Goal: Information Seeking & Learning: Learn about a topic

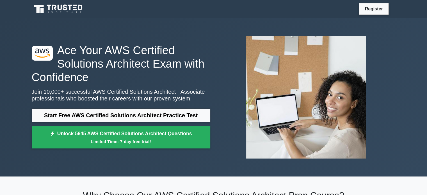
scroll to position [171, 0]
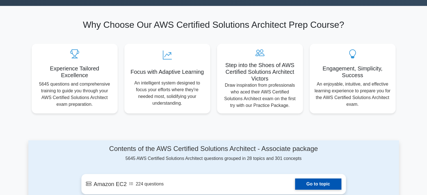
click at [319, 181] on link "Go to topic" at bounding box center [318, 184] width 46 height 11
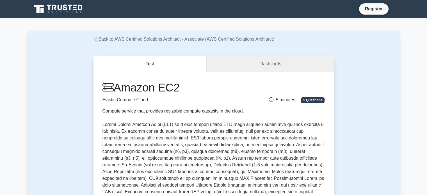
scroll to position [171, 0]
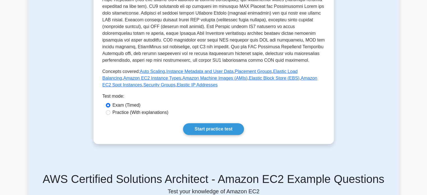
click at [132, 114] on label "Practice (With explanations)" at bounding box center [141, 112] width 56 height 7
click at [110, 114] on input "Practice (With explanations)" at bounding box center [108, 112] width 4 height 4
radio input "true"
click at [206, 128] on link "Start practice test" at bounding box center [213, 129] width 61 height 12
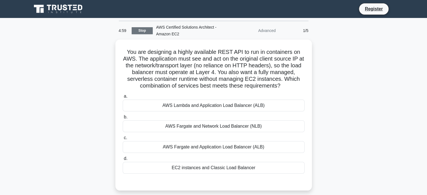
click at [139, 29] on link "Stop" at bounding box center [142, 30] width 21 height 7
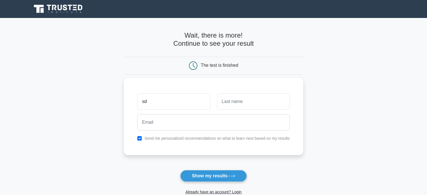
click at [179, 100] on input "sd" at bounding box center [173, 102] width 73 height 16
type input "sdv"
click at [244, 103] on input "text" at bounding box center [253, 102] width 73 height 16
type input "sfdb"
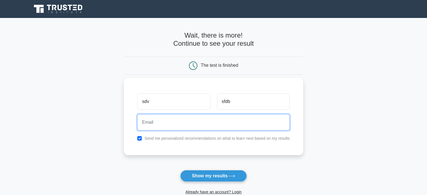
click at [197, 122] on input "email" at bounding box center [213, 122] width 152 height 16
paste input "[EMAIL_ADDRESS][DOMAIN_NAME]"
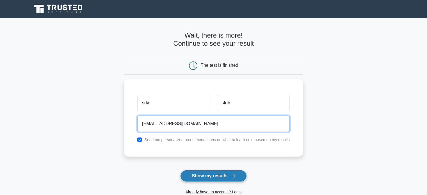
type input "rohano6012@dpwev.com"
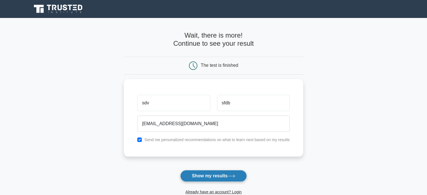
click at [217, 177] on button "Show my results" at bounding box center [213, 176] width 66 height 12
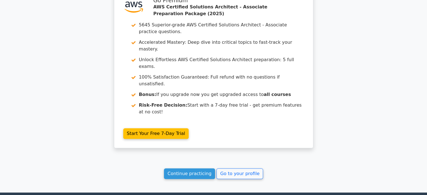
scroll to position [498, 0]
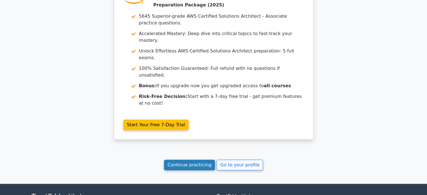
click at [193, 160] on link "Continue practicing" at bounding box center [189, 165] width 51 height 11
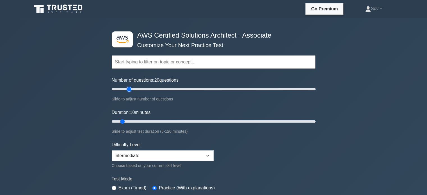
drag, startPoint x: 119, startPoint y: 89, endPoint x: 127, endPoint y: 90, distance: 8.2
type input "20"
click at [127, 90] on input "Number of questions: 20 questions" at bounding box center [214, 89] width 204 height 7
click at [123, 121] on input "Duration: 10 minutes" at bounding box center [214, 121] width 204 height 7
click at [147, 121] on input "Duration: 25 minutes" at bounding box center [214, 121] width 204 height 7
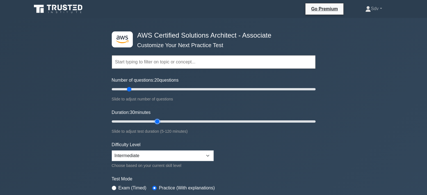
drag, startPoint x: 147, startPoint y: 121, endPoint x: 157, endPoint y: 121, distance: 9.5
type input "30"
click at [157, 121] on input "Duration: 30 minutes" at bounding box center [214, 121] width 204 height 7
click at [186, 153] on select "Beginner Intermediate Expert" at bounding box center [163, 156] width 102 height 11
select select "beginner"
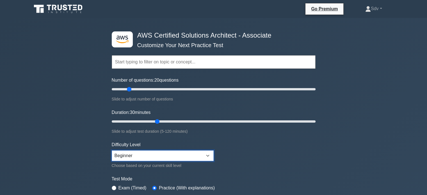
click at [112, 151] on select "Beginner Intermediate Expert" at bounding box center [163, 156] width 102 height 11
click at [153, 61] on input "text" at bounding box center [214, 61] width 204 height 13
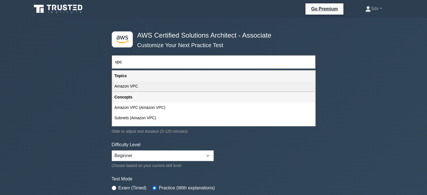
click at [149, 88] on div "Amazon VPC" at bounding box center [213, 86] width 203 height 10
type input "Amazon VPC"
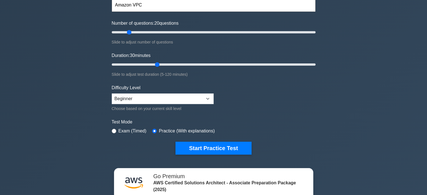
scroll to position [68, 0]
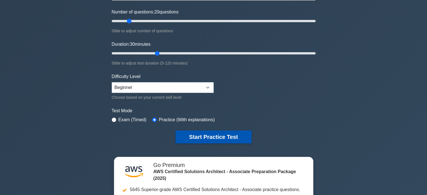
click at [237, 133] on button "Start Practice Test" at bounding box center [214, 137] width 76 height 13
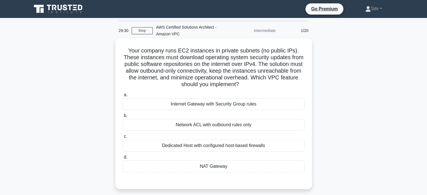
click at [233, 166] on div "NAT Gateway" at bounding box center [214, 167] width 182 height 12
click at [123, 159] on input "d. NAT Gateway" at bounding box center [123, 158] width 0 height 4
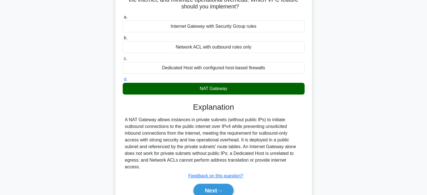
scroll to position [108, 0]
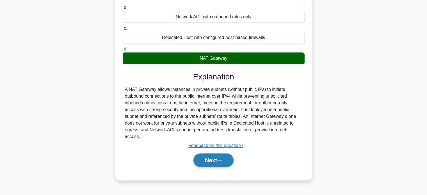
click at [216, 154] on button "Next" at bounding box center [213, 160] width 40 height 13
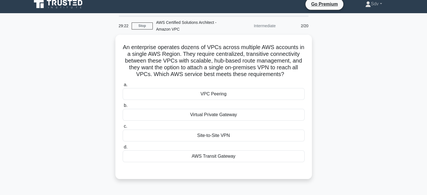
scroll to position [0, 0]
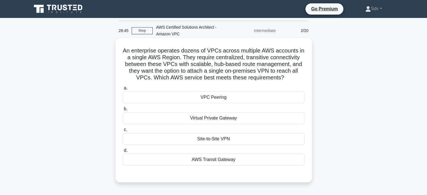
click at [243, 163] on div "AWS Transit Gateway" at bounding box center [214, 160] width 182 height 12
click at [123, 152] on input "d. AWS Transit Gateway" at bounding box center [123, 151] width 0 height 4
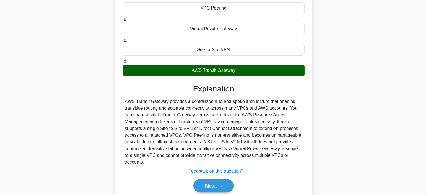
scroll to position [90, 0]
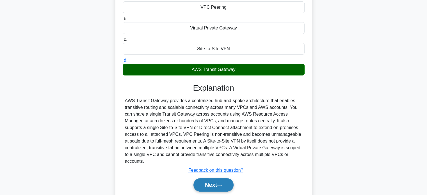
click at [210, 178] on button "Next" at bounding box center [213, 184] width 40 height 13
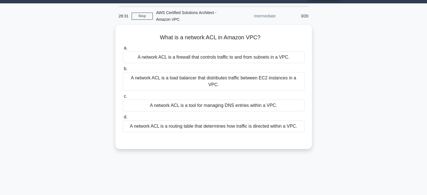
scroll to position [0, 0]
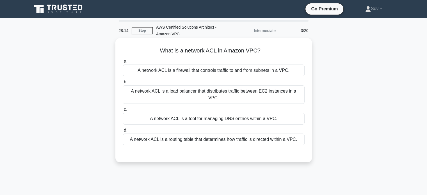
click at [227, 68] on div "A network ACL is a firewall that controls traffic to and from subnets in a VPC." at bounding box center [214, 71] width 182 height 12
click at [123, 63] on input "a. A network ACL is a firewall that controls traffic to and from subnets in a V…" at bounding box center [123, 62] width 0 height 4
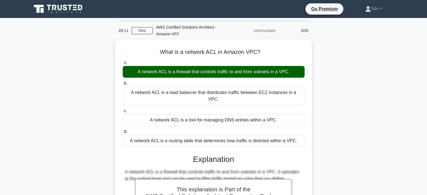
scroll to position [108, 0]
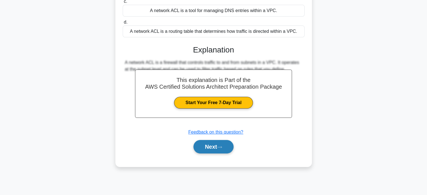
click at [233, 143] on button "Next" at bounding box center [213, 146] width 40 height 13
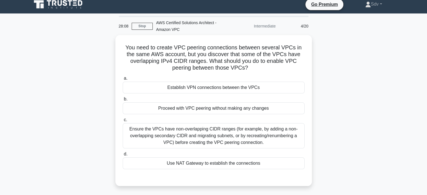
scroll to position [0, 0]
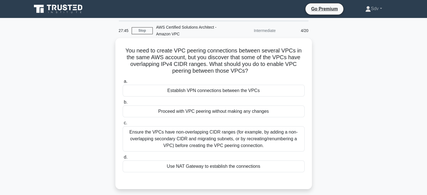
click at [266, 136] on div "Ensure the VPCs have non-overlapping CIDR ranges (for example, by adding a non-…" at bounding box center [214, 138] width 182 height 25
click at [123, 125] on input "c. Ensure the VPCs have non-overlapping CIDR ranges (for example, by adding a n…" at bounding box center [123, 123] width 0 height 4
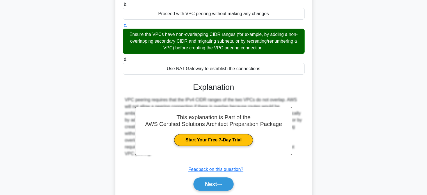
scroll to position [117, 0]
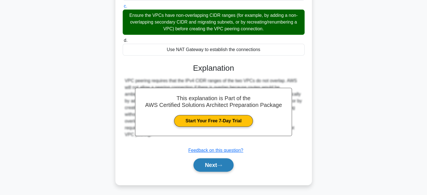
click at [218, 160] on button "Next" at bounding box center [213, 164] width 40 height 13
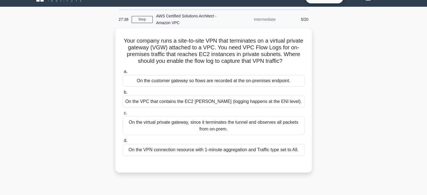
scroll to position [1, 0]
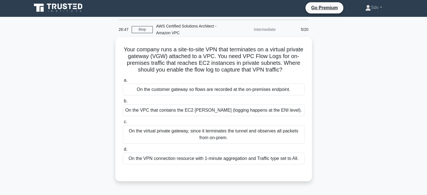
click at [276, 116] on div "On the VPC that contains the EC2 ENIs (logging happens at the ENI level)." at bounding box center [214, 110] width 182 height 12
click at [123, 103] on input "b. On the VPC that contains the EC2 ENIs (logging happens at the ENI level)." at bounding box center [123, 101] width 0 height 4
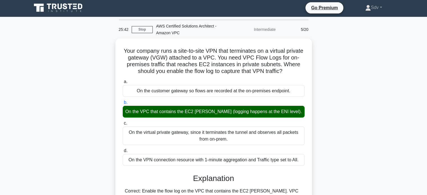
click at [95, 76] on div "Your company runs a site-to-site VPN that terminates on a virtual private gatew…" at bounding box center [213, 183] width 371 height 291
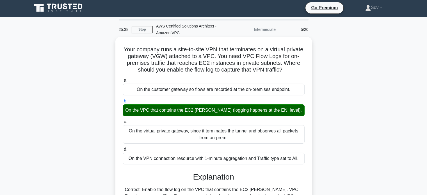
drag, startPoint x: 131, startPoint y: 49, endPoint x: 306, endPoint y: 158, distance: 206.1
click at [306, 158] on div "Your company runs a site-to-site VPN that terminates on a virtual private gatew…" at bounding box center [214, 178] width 192 height 279
copy div "Your company runs a site-to-site VPN that terminates on a virtual private gatew…"
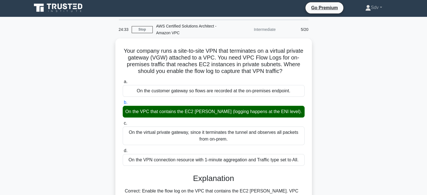
click at [78, 50] on div "Your company runs a site-to-site VPN that terminates on a virtual private gatew…" at bounding box center [213, 183] width 371 height 291
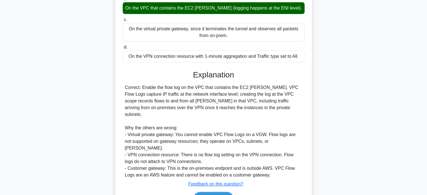
scroll to position [124, 0]
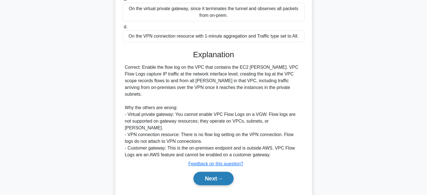
click at [204, 172] on button "Next" at bounding box center [213, 178] width 40 height 13
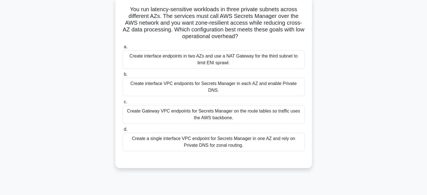
scroll to position [49, 0]
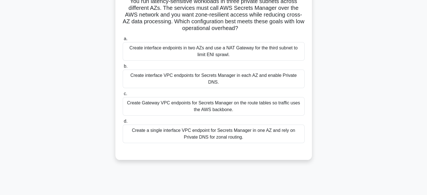
click at [249, 76] on div "Create interface VPC endpoints for Secrets Manager in each AZ and enable Privat…" at bounding box center [214, 79] width 182 height 19
click at [123, 68] on input "b. Create interface VPC endpoints for Secrets Manager in each AZ and enable Pri…" at bounding box center [123, 67] width 0 height 4
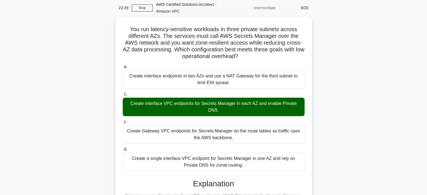
scroll to position [21, 0]
drag, startPoint x: 129, startPoint y: 29, endPoint x: 243, endPoint y: 163, distance: 175.6
copy div "You run latency-sensitive workloads in three private subnets across different A…"
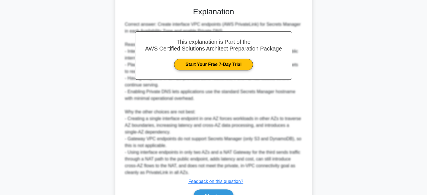
scroll to position [225, 0]
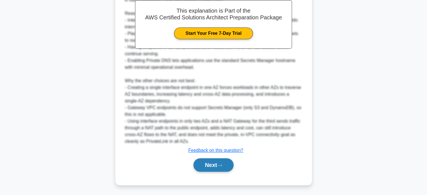
click at [215, 163] on button "Next" at bounding box center [213, 164] width 40 height 13
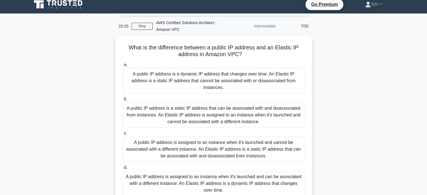
scroll to position [3, 0]
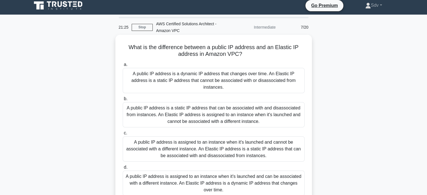
click at [270, 141] on div "A public IP address is assigned to an instance when it's launched and cannot be…" at bounding box center [214, 148] width 182 height 25
click at [123, 135] on input "c. A public IP address is assigned to an instance when it's launched and cannot…" at bounding box center [123, 133] width 0 height 4
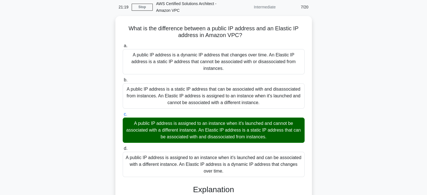
scroll to position [24, 0]
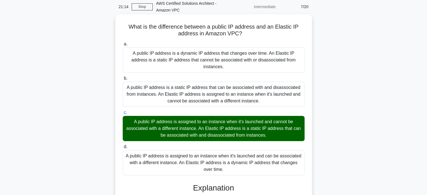
drag, startPoint x: 128, startPoint y: 27, endPoint x: 226, endPoint y: 159, distance: 164.6
click at [226, 159] on div "What is the difference between a public IP address and an Elastic IP address in…" at bounding box center [214, 160] width 192 height 286
copy div "What is the difference between a public IP address and an Elastic IP address in…"
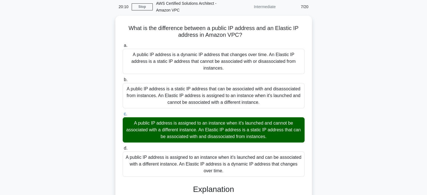
click at [339, 39] on div "What is the difference between a public IP address and an Elastic IP address in…" at bounding box center [213, 164] width 371 height 297
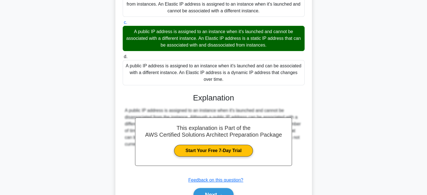
scroll to position [137, 0]
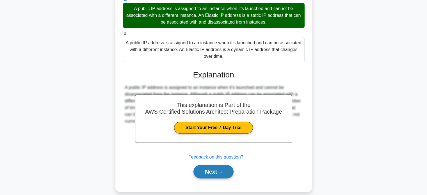
click at [217, 166] on button "Next" at bounding box center [213, 171] width 40 height 13
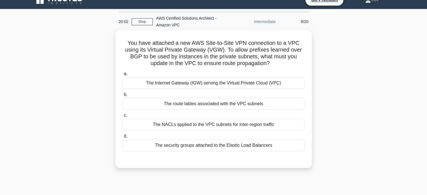
scroll to position [0, 0]
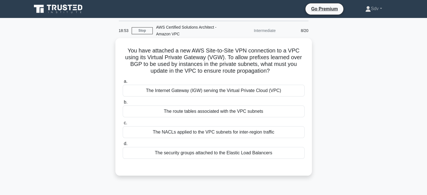
click at [245, 109] on div "The route tables associated with the VPC subnets" at bounding box center [214, 112] width 182 height 12
click at [123, 104] on input "b. The route tables associated with the VPC subnets" at bounding box center [123, 103] width 0 height 4
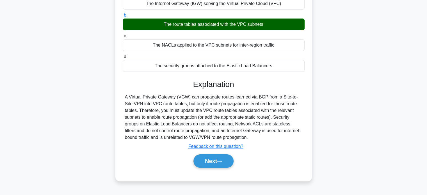
scroll to position [108, 0]
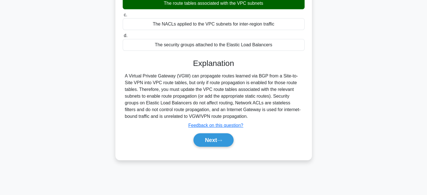
click at [233, 146] on div "Next" at bounding box center [214, 139] width 184 height 13
click at [217, 143] on button "Next" at bounding box center [213, 139] width 40 height 13
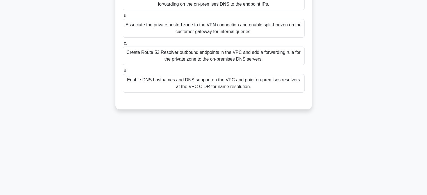
scroll to position [0, 0]
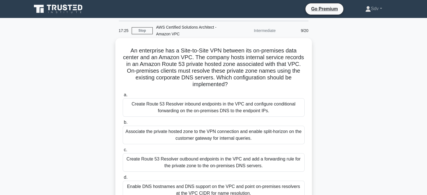
click at [273, 156] on div "Create Route 53 Resolver outbound endpoints in the VPC and add a forwarding rul…" at bounding box center [214, 162] width 182 height 19
click at [123, 152] on input "c. Create Route 53 Resolver outbound endpoints in the VPC and add a forwarding …" at bounding box center [123, 150] width 0 height 4
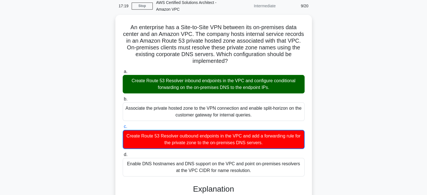
scroll to position [25, 0]
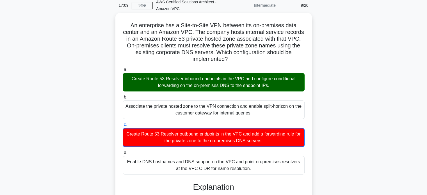
drag, startPoint x: 130, startPoint y: 26, endPoint x: 256, endPoint y: 168, distance: 190.2
click at [256, 168] on div "An enterprise has a Site-to-Site VPN between its on-premises data center and an…" at bounding box center [214, 185] width 192 height 341
copy div "An enterprise has a Site-to-Site VPN between its on-premises data center and an…"
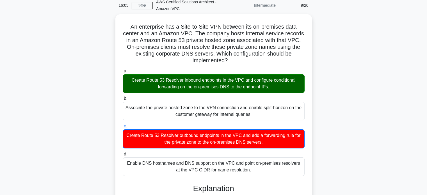
click at [81, 78] on div "An enterprise has a Site-to-Site VPN between its on-premises data center and an…" at bounding box center [213, 190] width 371 height 352
click at [346, 69] on div "An enterprise has a Site-to-Site VPN between its on-premises data center and an…" at bounding box center [213, 190] width 371 height 352
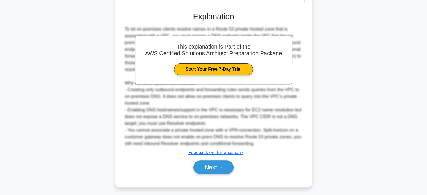
scroll to position [198, 0]
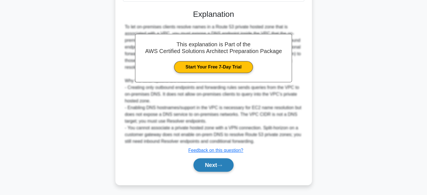
click at [222, 164] on icon at bounding box center [219, 165] width 5 height 3
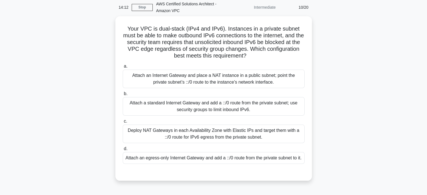
scroll to position [6, 0]
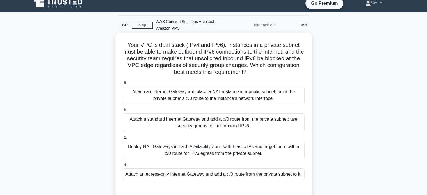
click at [254, 176] on div "Attach an egress-only Internet Gateway and add a ::/0 route from the private su…" at bounding box center [214, 175] width 182 height 12
click at [123, 167] on input "d. Attach an egress-only Internet Gateway and add a ::/0 route from the private…" at bounding box center [123, 165] width 0 height 4
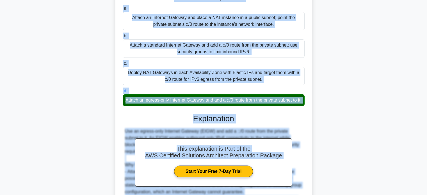
scroll to position [126, 0]
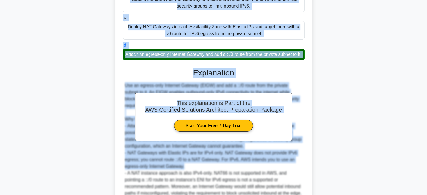
drag, startPoint x: 127, startPoint y: 45, endPoint x: 221, endPoint y: 62, distance: 95.4
click at [221, 62] on div "Your VPC is dual-stack (IPv4 and IPv6). Instances in a private subnet must be a…" at bounding box center [214, 75] width 192 height 320
copy div "Your VPC is dual-stack (IPv4 and IPv6). Instances in a private subnet must be a…"
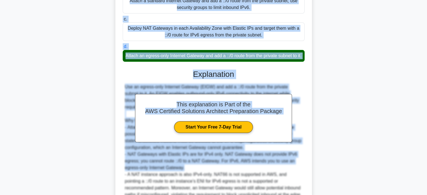
click at [318, 41] on div "Your VPC is dual-stack (IPv4 and IPv6). Instances in a private subnet must be a…" at bounding box center [213, 79] width 371 height 331
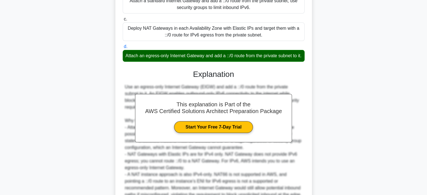
scroll to position [191, 0]
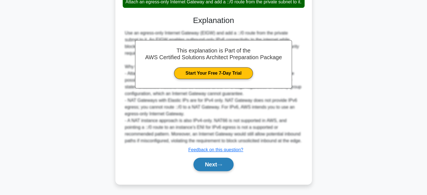
click at [208, 162] on button "Next" at bounding box center [213, 164] width 40 height 13
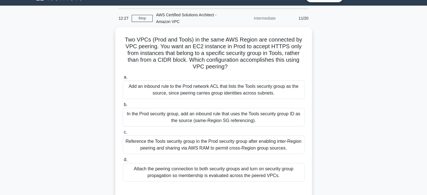
scroll to position [11, 0]
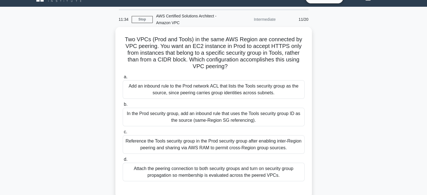
click at [254, 116] on div "In the Prod security group, add an inbound rule that uses the Tools security gr…" at bounding box center [214, 117] width 182 height 19
click at [123, 106] on input "b. In the Prod security group, add an inbound rule that uses the Tools security…" at bounding box center [123, 105] width 0 height 4
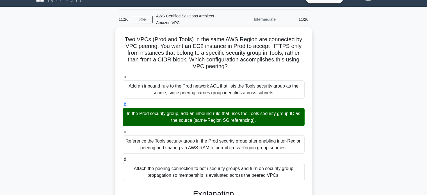
drag, startPoint x: 126, startPoint y: 38, endPoint x: 291, endPoint y: 174, distance: 214.4
click at [291, 174] on div "Two VPCs (Prod and Tools) in the same AWS Region are connected by VPC peering. …" at bounding box center [214, 175] width 192 height 293
copy div "Two VPCs (Prod and Tools) in the same AWS Region are connected by VPC peering. …"
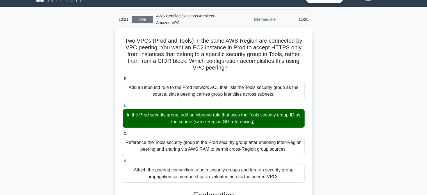
click at [141, 21] on link "Stop" at bounding box center [142, 19] width 21 height 7
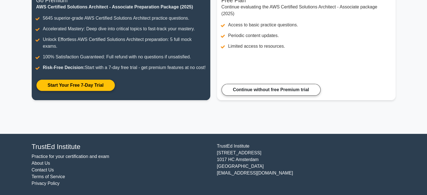
scroll to position [92, 0]
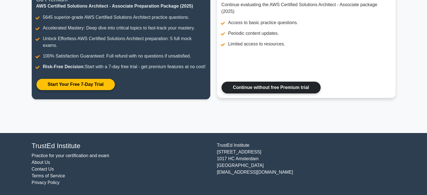
click at [294, 89] on link "Continue without free Premium trial" at bounding box center [271, 88] width 99 height 12
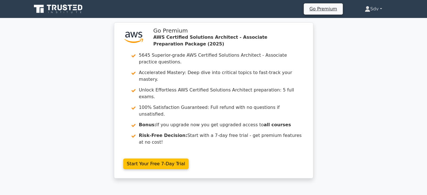
click at [375, 12] on link "Sdv" at bounding box center [373, 8] width 44 height 11
click at [363, 23] on link "Profile" at bounding box center [374, 22] width 44 height 9
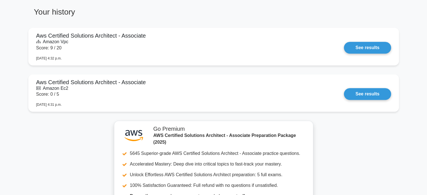
scroll to position [374, 0]
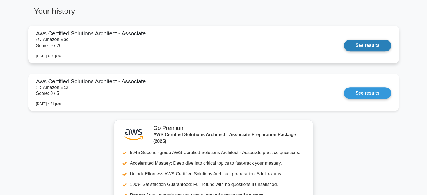
click at [378, 49] on link "See results" at bounding box center [367, 46] width 47 height 12
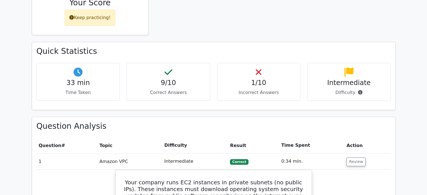
scroll to position [306, 0]
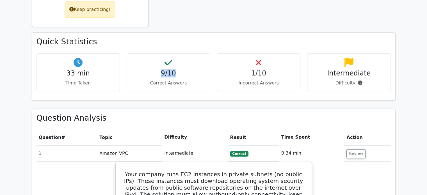
drag, startPoint x: 154, startPoint y: 43, endPoint x: 180, endPoint y: 49, distance: 27.0
click at [180, 69] on h4 "9/10" at bounding box center [168, 73] width 74 height 8
drag, startPoint x: 252, startPoint y: 45, endPoint x: 269, endPoint y: 46, distance: 17.2
click at [269, 69] on h4 "1/10" at bounding box center [259, 73] width 74 height 8
drag, startPoint x: 157, startPoint y: 33, endPoint x: 192, endPoint y: 61, distance: 44.7
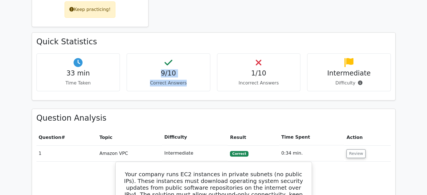
click at [192, 61] on div "9/10 Correct Answers" at bounding box center [169, 72] width 84 height 38
click at [233, 69] on h4 "1/10" at bounding box center [259, 73] width 74 height 8
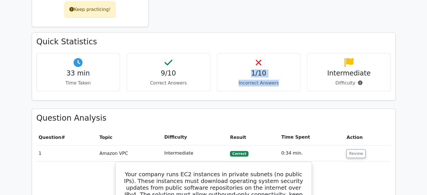
drag, startPoint x: 247, startPoint y: 41, endPoint x: 289, endPoint y: 54, distance: 43.7
click at [289, 54] on div "1/10 Incorrect Answers" at bounding box center [259, 72] width 84 height 38
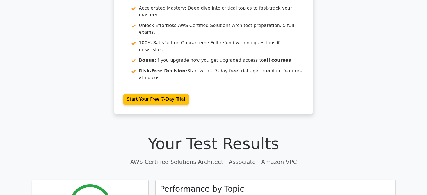
scroll to position [0, 0]
